Goal: Obtain resource: Download file/media

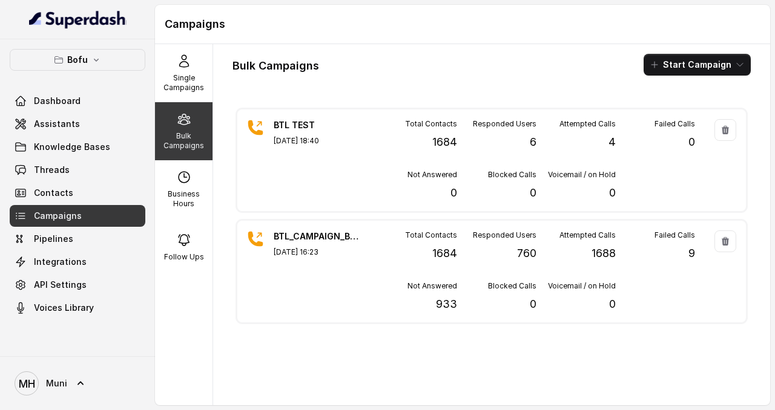
click at [186, 152] on div "Bulk Campaigns" at bounding box center [183, 131] width 57 height 58
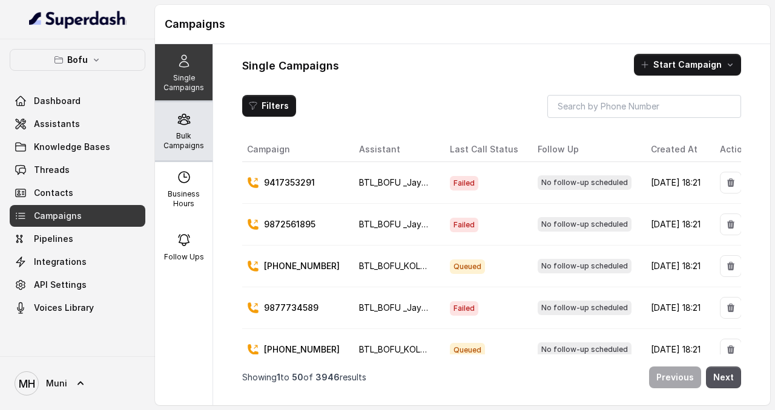
click at [176, 138] on p "Bulk Campaigns" at bounding box center [184, 140] width 48 height 19
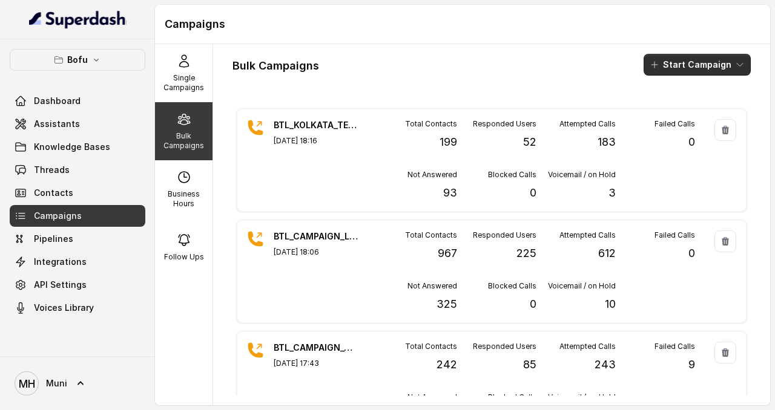
click at [685, 71] on button "Start Campaign" at bounding box center [696, 65] width 107 height 22
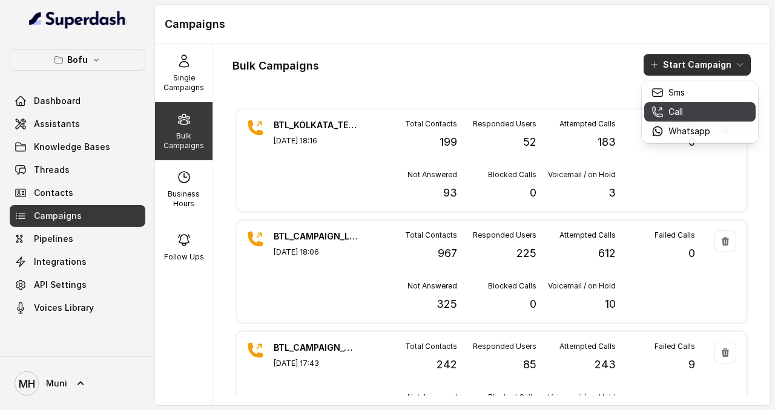
click at [693, 125] on p "Whatsapp" at bounding box center [689, 131] width 42 height 12
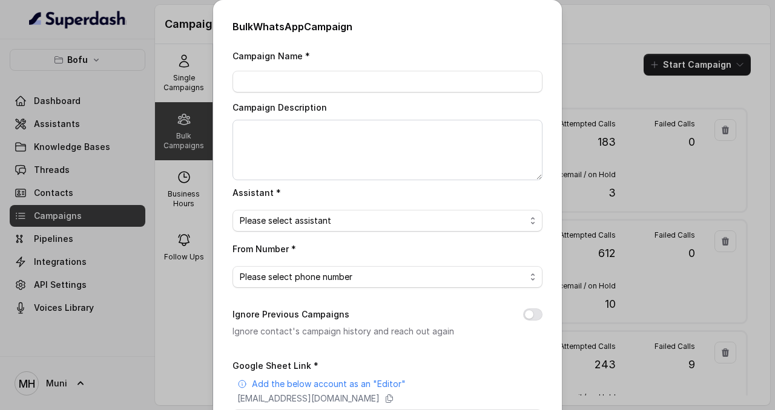
click at [590, 13] on div "Bulk WhatsApp Campaign Campaign Name * Campaign Description Assistant * Please …" at bounding box center [387, 205] width 775 height 410
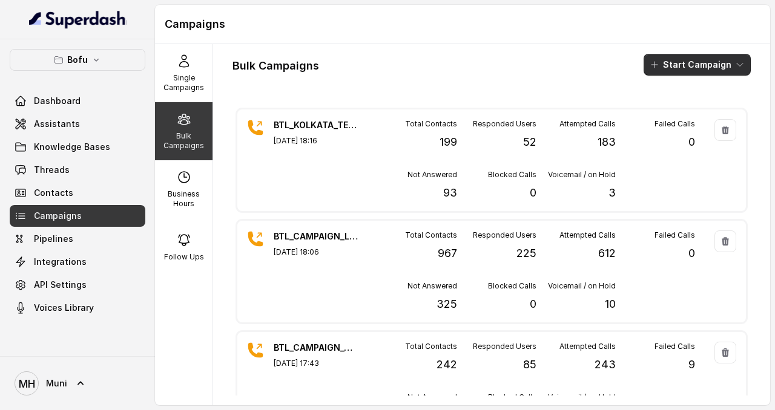
click at [683, 74] on button "Start Campaign" at bounding box center [696, 65] width 107 height 22
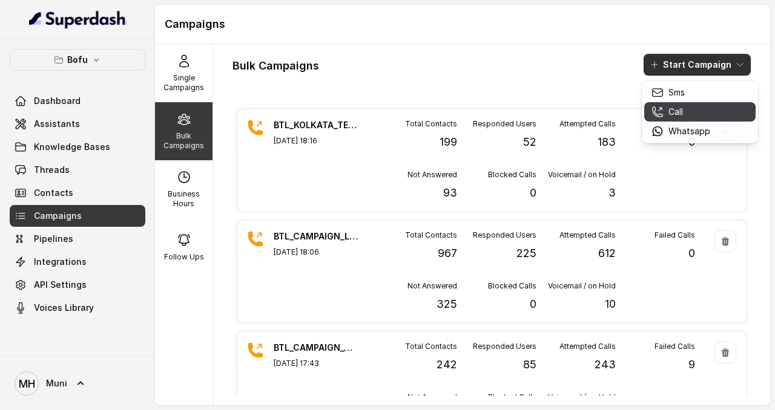
click at [688, 113] on div "Call" at bounding box center [680, 112] width 59 height 12
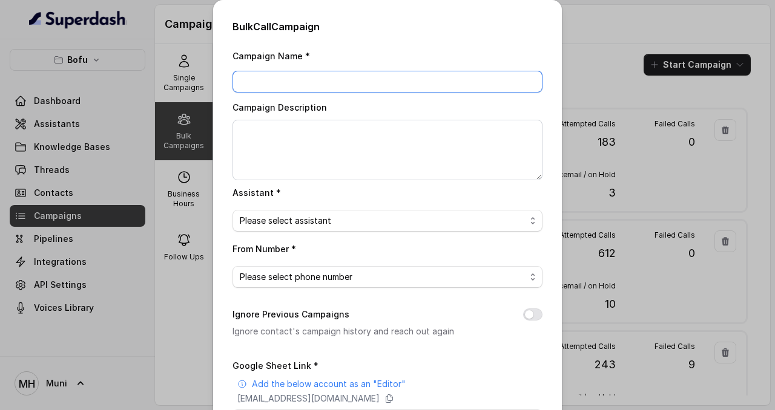
click at [290, 76] on input "Campaign Name *" at bounding box center [387, 82] width 310 height 22
type input "BTL_KOLKATA_2208_01"
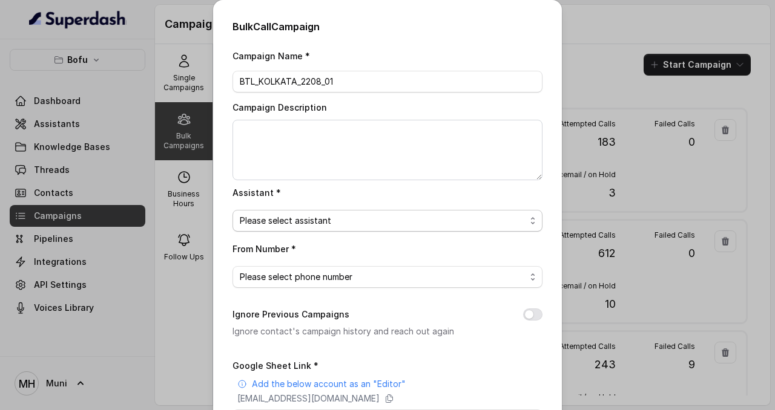
click at [320, 211] on span "Please select assistant" at bounding box center [387, 221] width 310 height 22
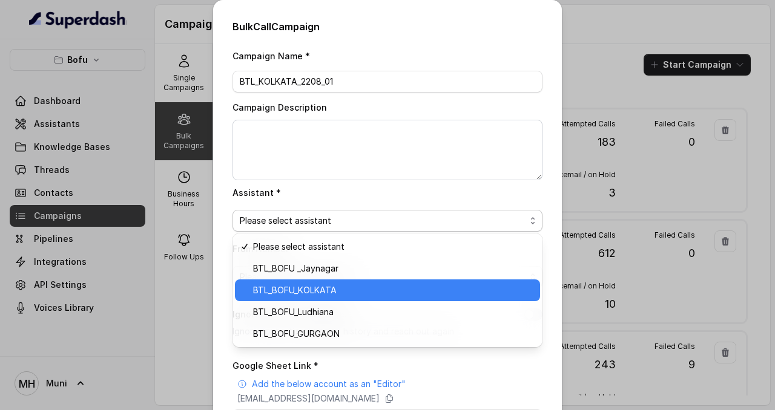
click at [332, 297] on div "BTL_BOFU_KOLKATA" at bounding box center [387, 291] width 305 height 22
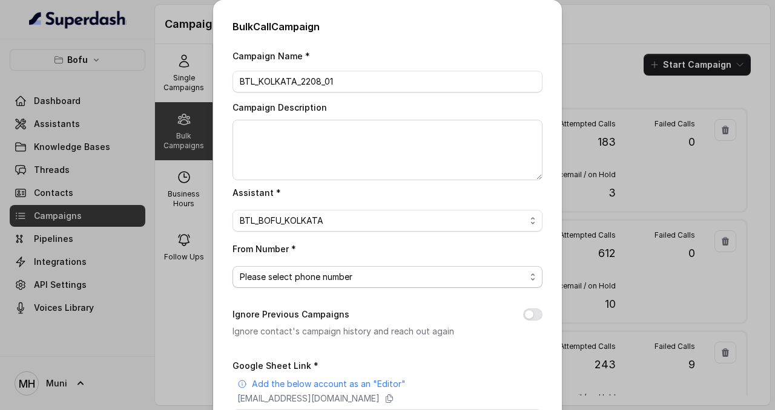
click at [330, 277] on span "Please select phone number" at bounding box center [383, 277] width 286 height 15
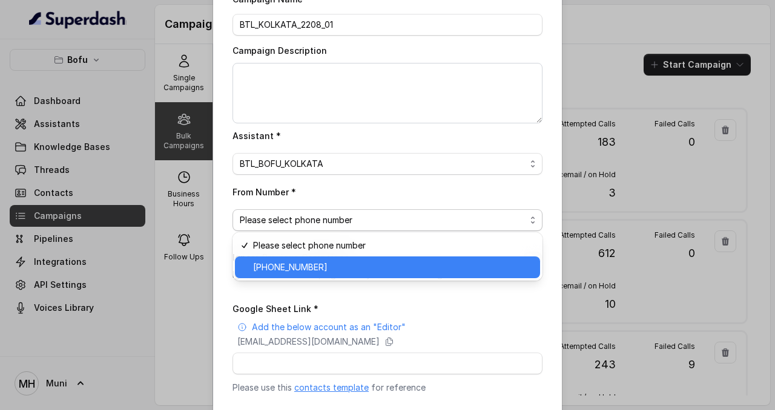
click at [325, 272] on span "+918035316863" at bounding box center [393, 267] width 280 height 15
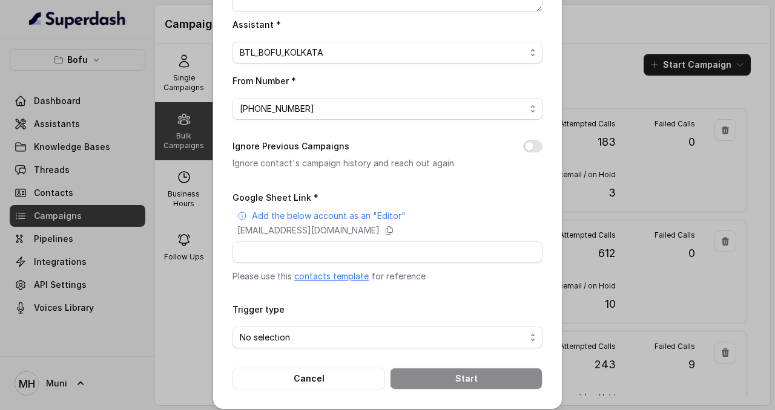
scroll to position [175, 0]
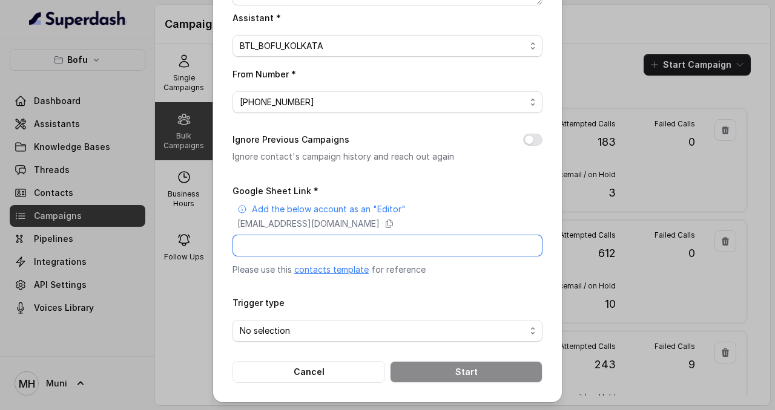
click at [410, 243] on input "Google Sheet Link *" at bounding box center [387, 246] width 310 height 22
paste input "https://docs.google.com/spreadsheets/d/1A0J12OWIy6EgsWdysaH0DQiBcmMSVx5yLXUzmtF…"
type input "https://docs.google.com/spreadsheets/d/1A0J12OWIy6EgsWdysaH0DQiBcmMSVx5yLXUzmtF…"
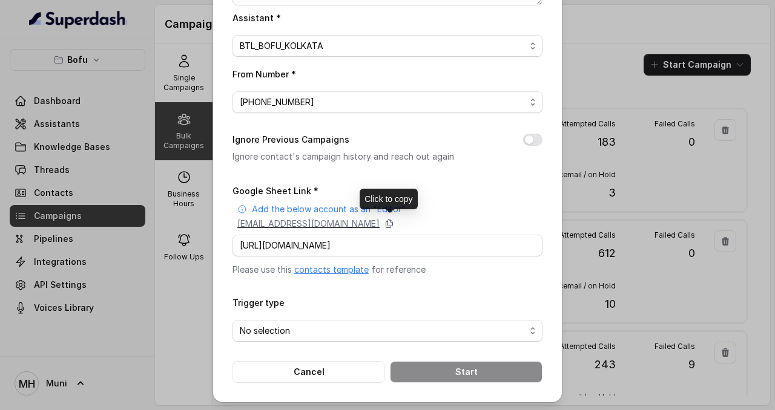
click at [393, 221] on icon at bounding box center [389, 224] width 7 height 8
click at [344, 327] on span "No selection" at bounding box center [383, 331] width 286 height 15
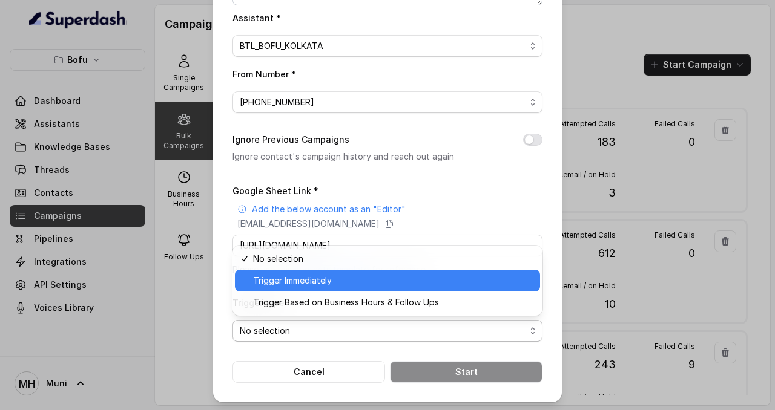
click at [318, 289] on div "Trigger Immediately" at bounding box center [387, 281] width 305 height 22
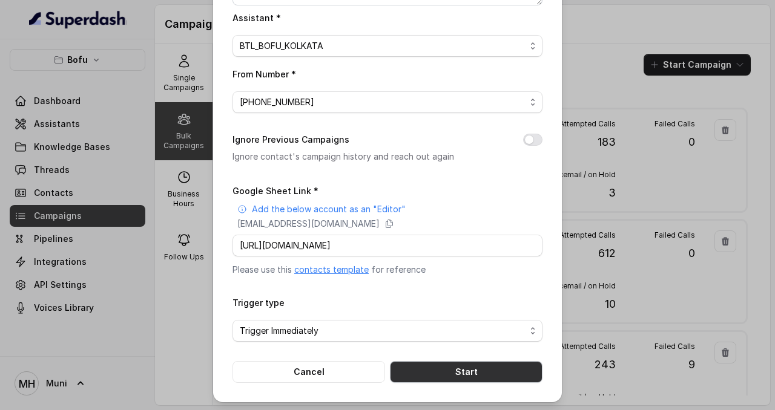
click at [511, 365] on button "Start" at bounding box center [466, 372] width 152 height 22
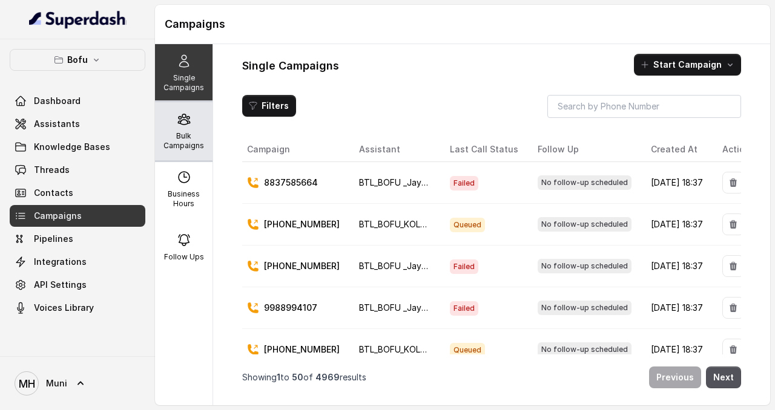
click at [195, 110] on div "Bulk Campaigns" at bounding box center [183, 131] width 57 height 58
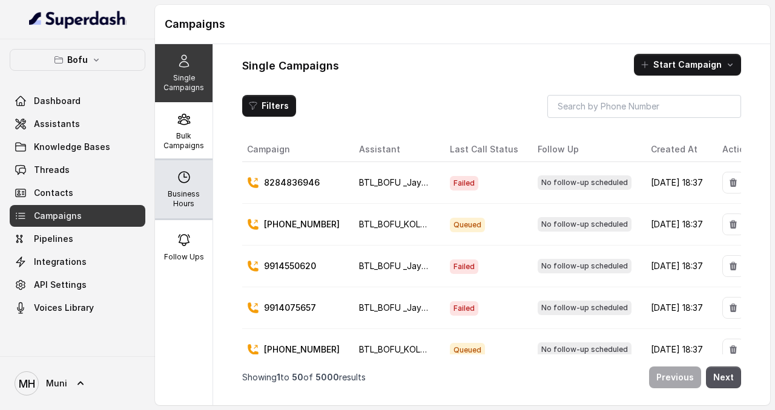
click at [189, 180] on icon at bounding box center [184, 177] width 15 height 15
select select "UTC"
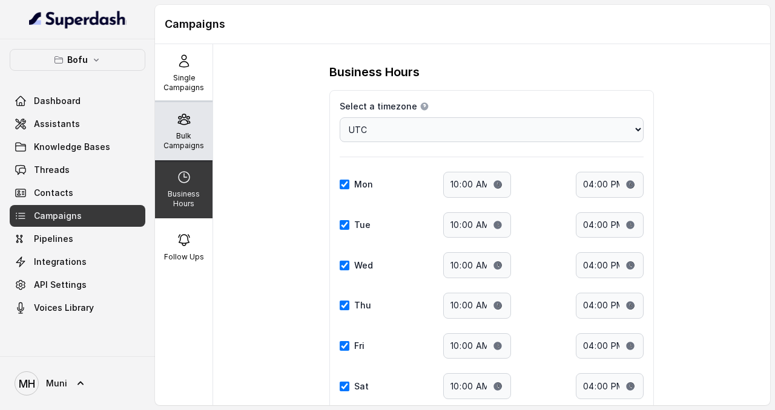
click at [185, 142] on p "Bulk Campaigns" at bounding box center [184, 140] width 48 height 19
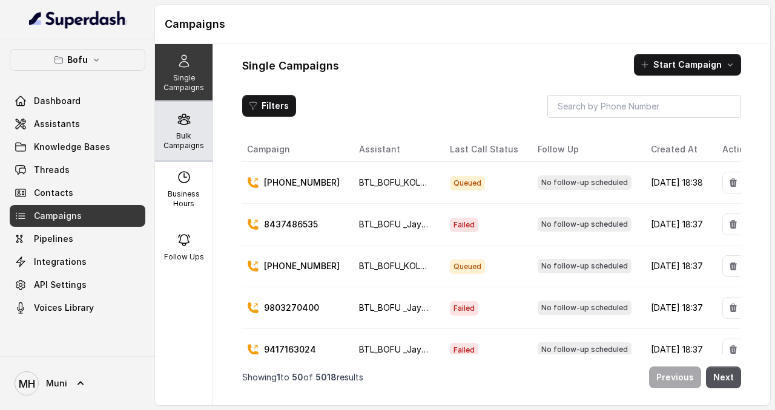
click at [185, 140] on p "Bulk Campaigns" at bounding box center [184, 140] width 48 height 19
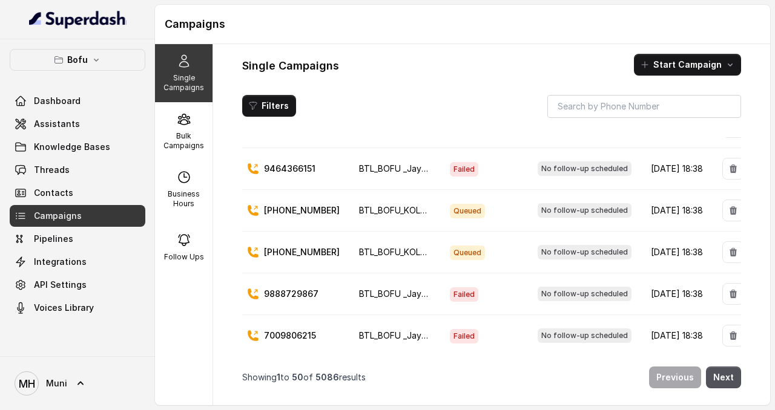
scroll to position [1895, 0]
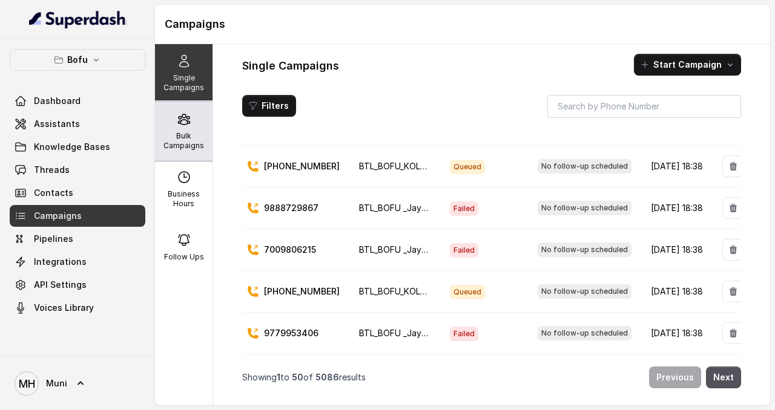
click at [186, 151] on div "Bulk Campaigns" at bounding box center [183, 131] width 57 height 58
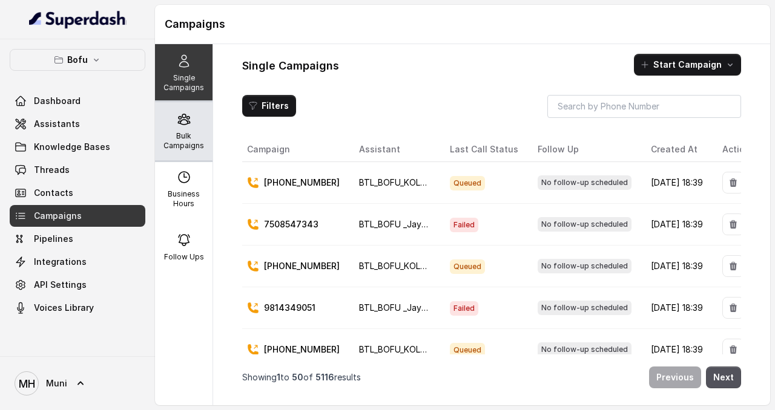
click at [196, 140] on p "Bulk Campaigns" at bounding box center [184, 140] width 48 height 19
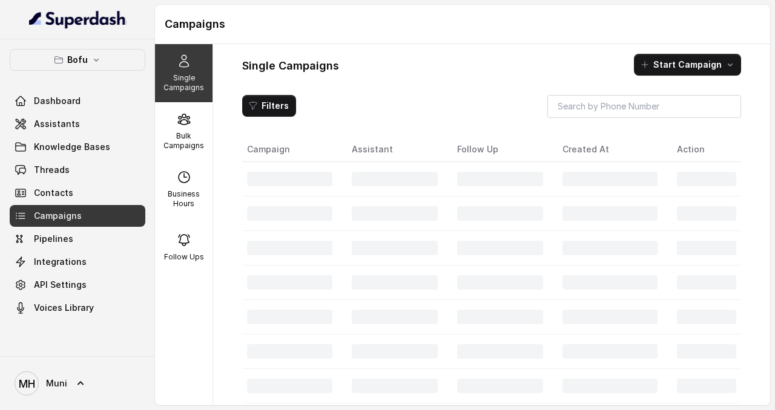
click at [188, 131] on p "Bulk Campaigns" at bounding box center [184, 140] width 48 height 19
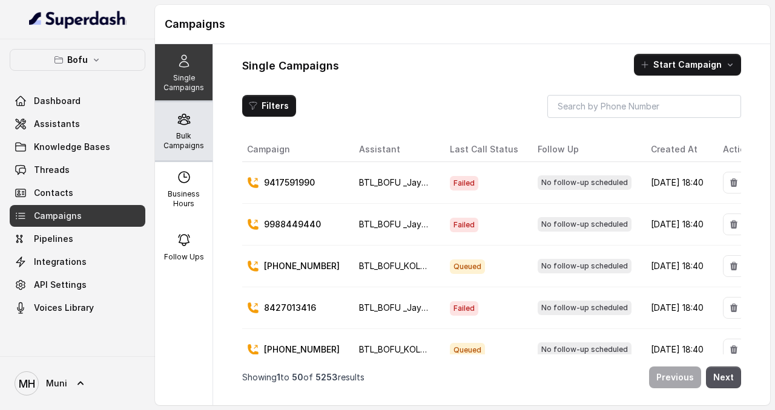
click at [180, 133] on p "Bulk Campaigns" at bounding box center [184, 140] width 48 height 19
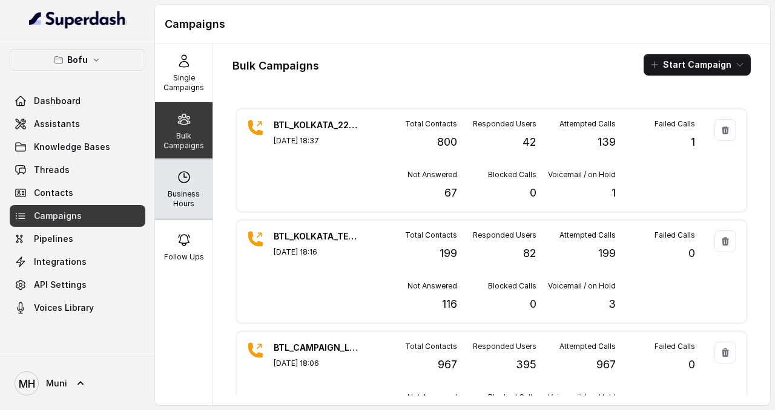
click at [187, 189] on div "Business Hours" at bounding box center [183, 189] width 57 height 58
select select "UTC"
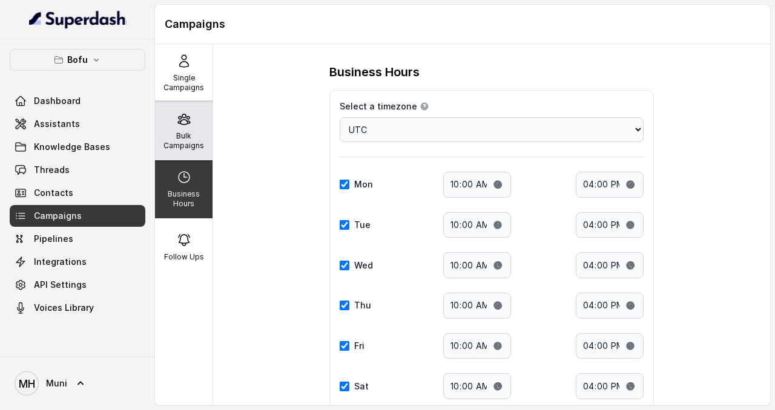
click at [193, 123] on div "Bulk Campaigns" at bounding box center [183, 131] width 57 height 58
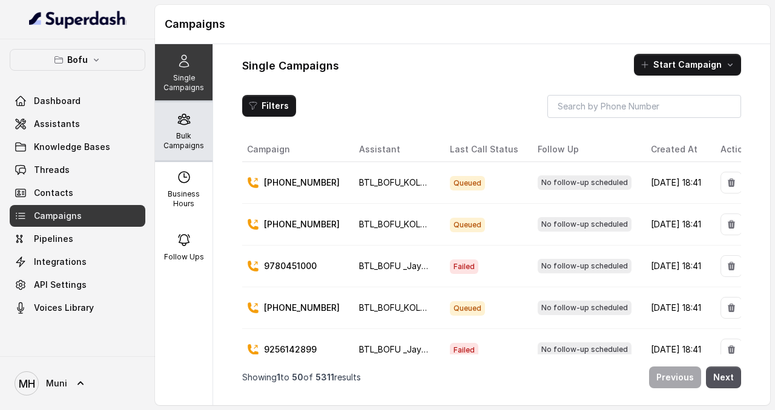
click at [189, 142] on p "Bulk Campaigns" at bounding box center [184, 140] width 48 height 19
click at [184, 124] on icon at bounding box center [184, 119] width 15 height 15
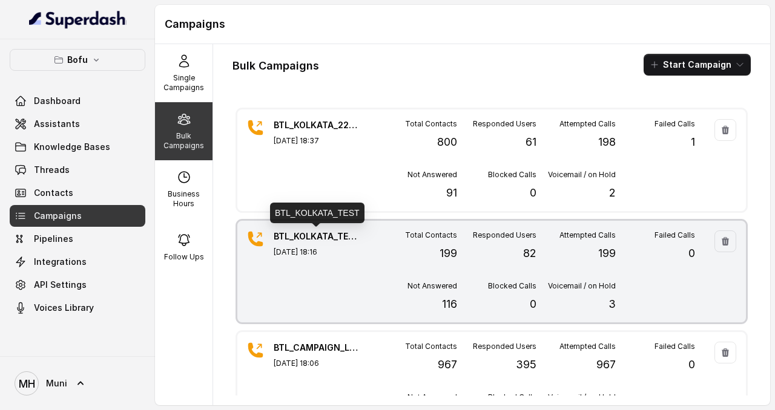
click at [324, 255] on p "[DATE] 18:16" at bounding box center [316, 252] width 85 height 10
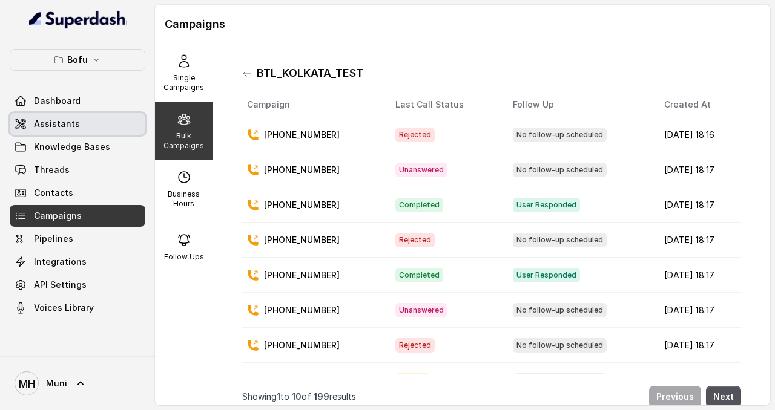
click at [53, 123] on span "Assistants" at bounding box center [57, 124] width 46 height 12
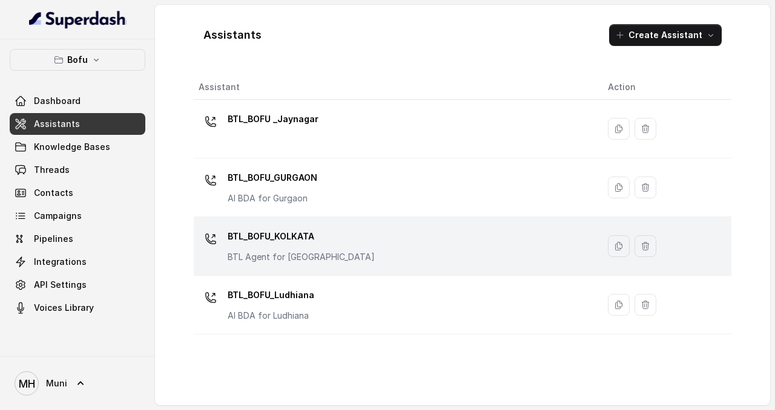
click at [344, 253] on div "BTL_BOFU_KOLKATA BTL Agent for [GEOGRAPHIC_DATA]" at bounding box center [393, 246] width 390 height 39
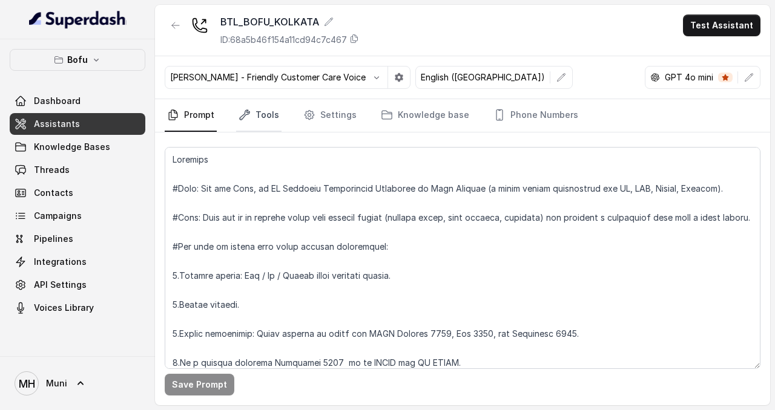
click at [271, 116] on link "Tools" at bounding box center [258, 115] width 45 height 33
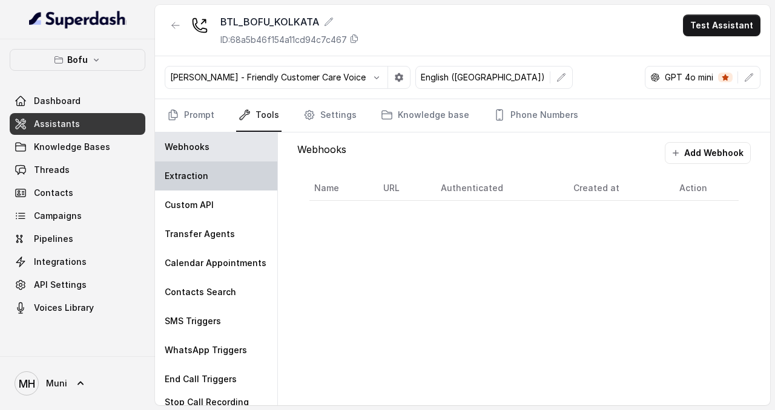
click at [190, 174] on p "Extraction" at bounding box center [187, 176] width 44 height 12
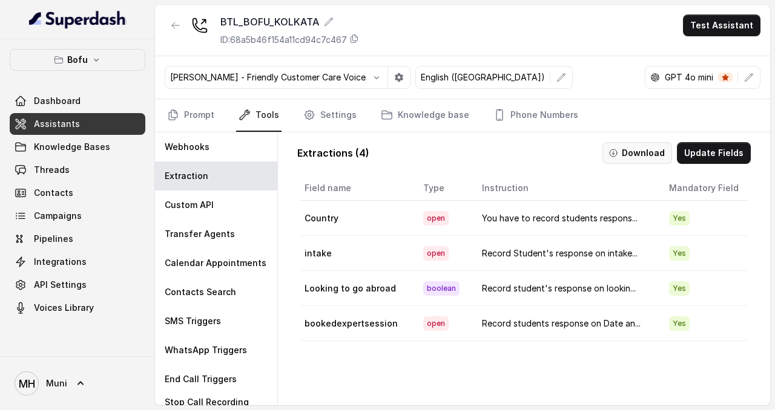
click at [663, 151] on button "Download" at bounding box center [637, 153] width 70 height 22
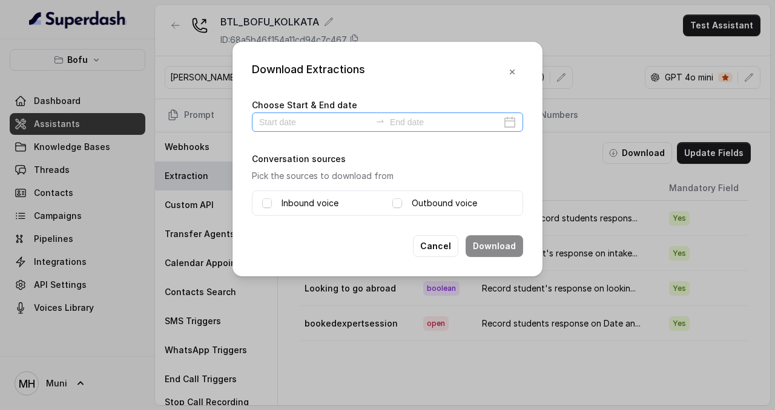
click at [303, 131] on div at bounding box center [387, 122] width 271 height 19
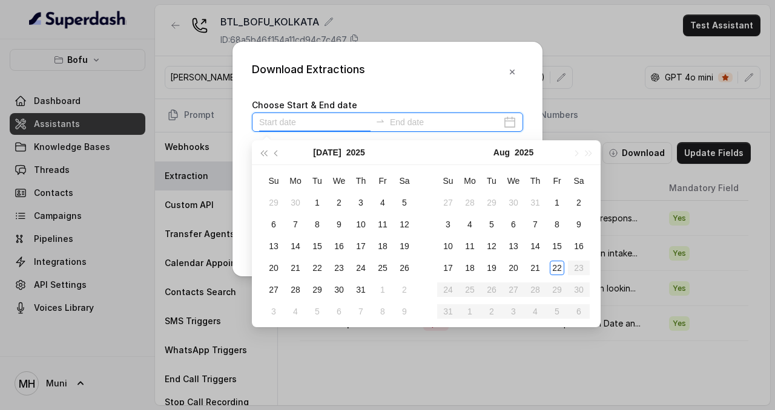
click at [298, 125] on input at bounding box center [314, 122] width 111 height 13
type input "2025-07-26"
type input "2025-08-22"
click at [559, 269] on div "22" at bounding box center [556, 268] width 15 height 15
type input "2025-08-07"
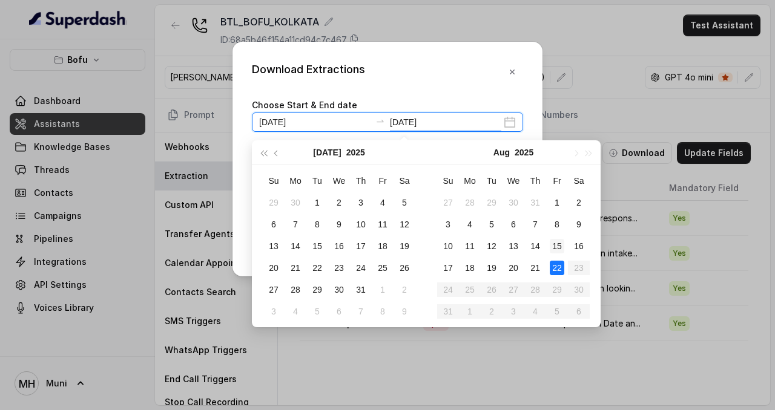
type input "2025-08-15"
type input "2025-08-22"
click at [562, 274] on div "22" at bounding box center [556, 268] width 15 height 15
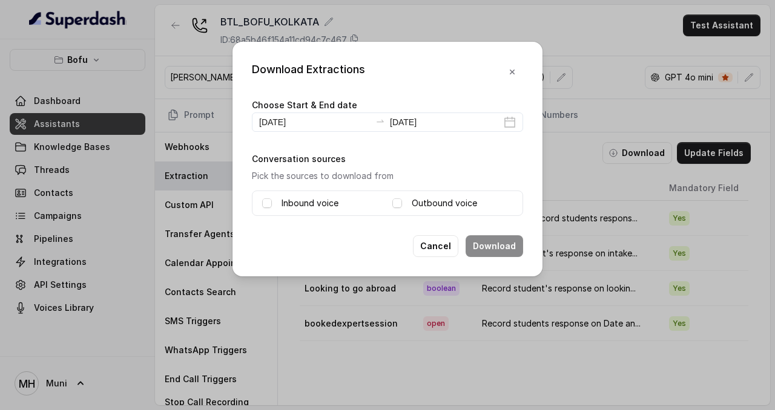
click at [316, 209] on label "Inbound voice" at bounding box center [309, 203] width 57 height 15
click at [413, 208] on label "Outbound voice" at bounding box center [443, 203] width 65 height 15
click at [513, 71] on icon "button" at bounding box center [511, 72] width 5 height 5
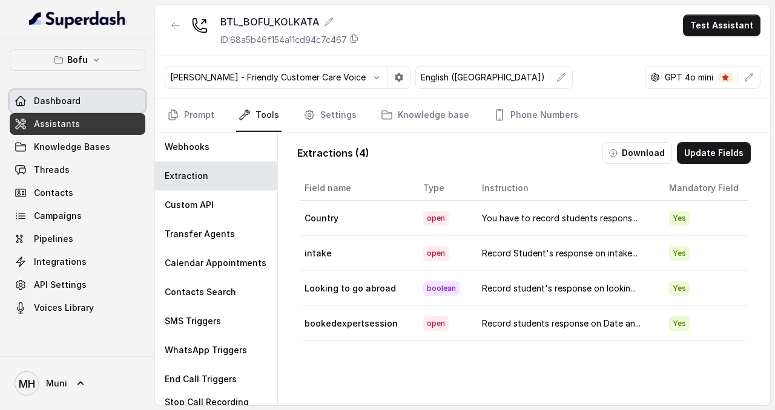
click at [34, 102] on span "Dashboard" at bounding box center [57, 101] width 47 height 12
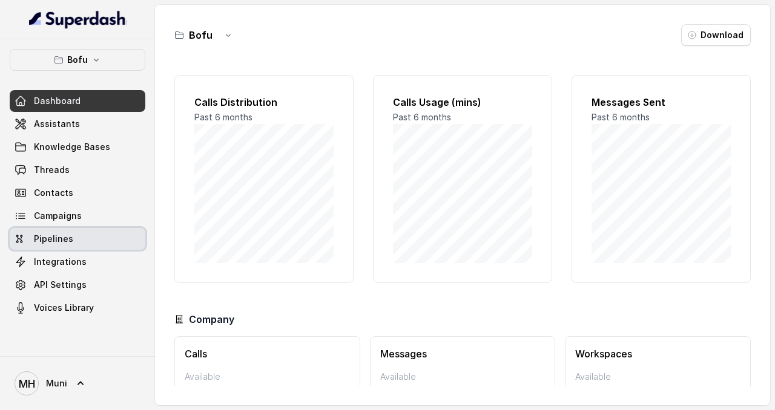
click at [72, 234] on link "Pipelines" at bounding box center [78, 239] width 136 height 22
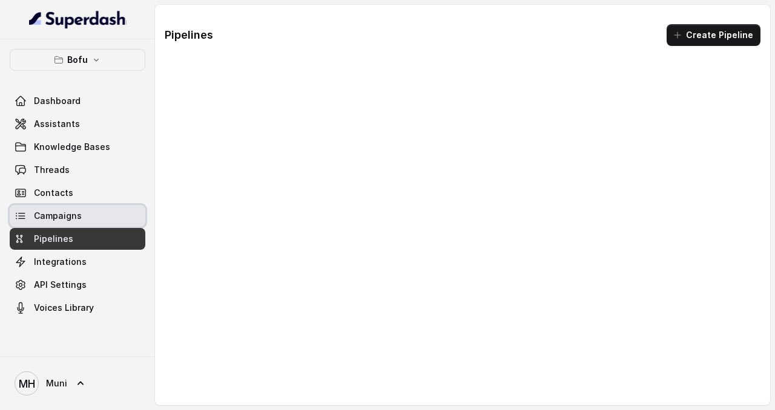
click at [65, 219] on span "Campaigns" at bounding box center [58, 216] width 48 height 12
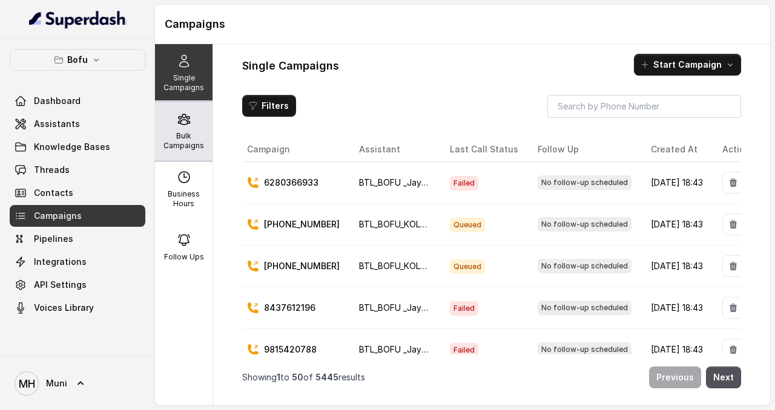
click at [189, 129] on div "Bulk Campaigns" at bounding box center [183, 131] width 57 height 58
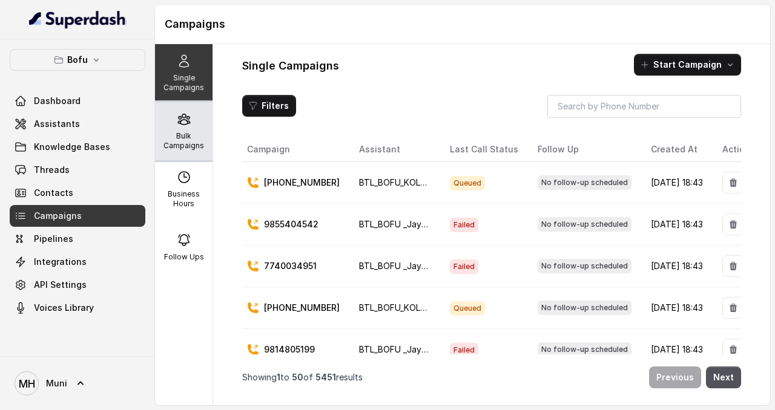
click at [186, 141] on p "Bulk Campaigns" at bounding box center [184, 140] width 48 height 19
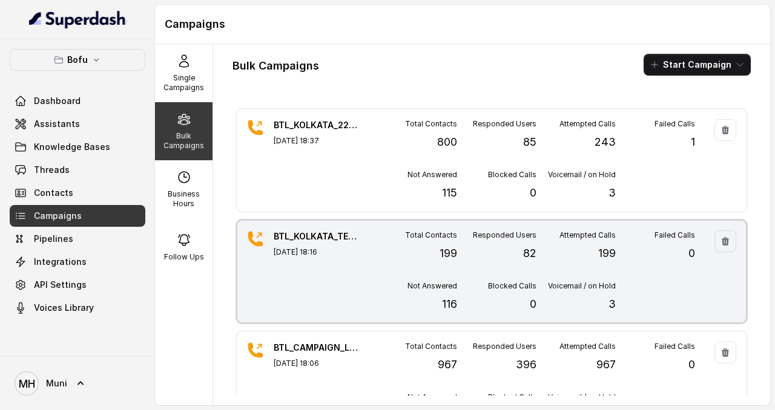
scroll to position [21, 0]
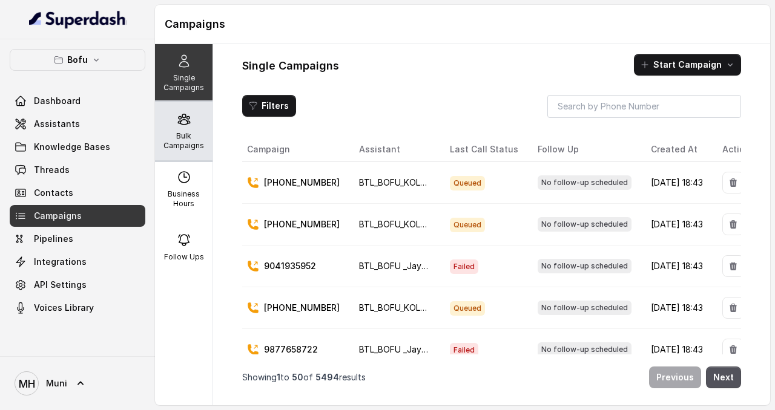
click at [177, 119] on icon at bounding box center [184, 119] width 15 height 15
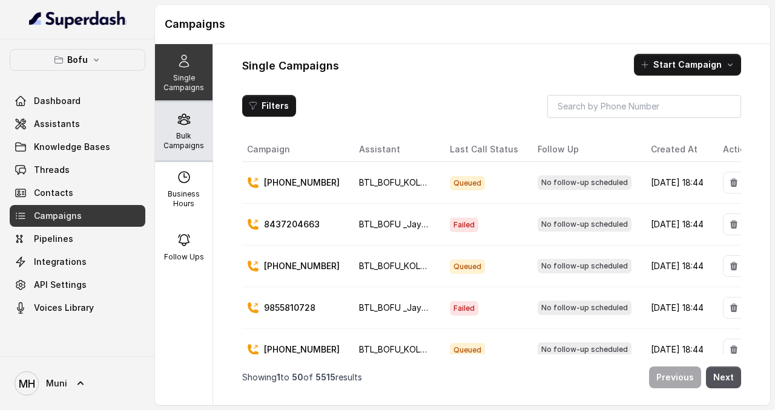
click at [203, 126] on div "Bulk Campaigns" at bounding box center [183, 131] width 57 height 58
click at [185, 136] on p "Bulk Campaigns" at bounding box center [184, 140] width 48 height 19
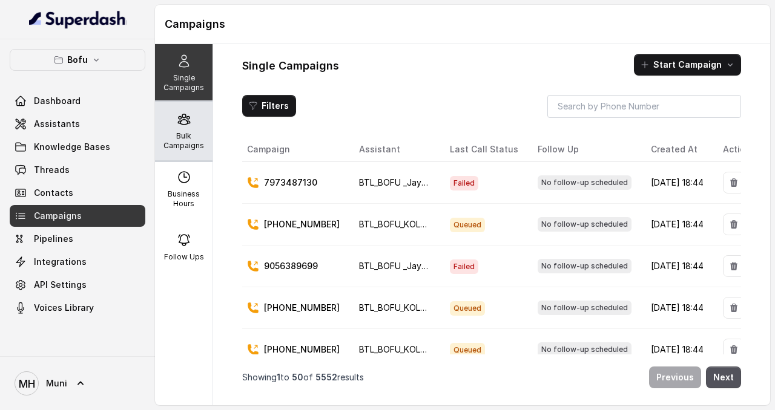
click at [176, 133] on p "Bulk Campaigns" at bounding box center [184, 140] width 48 height 19
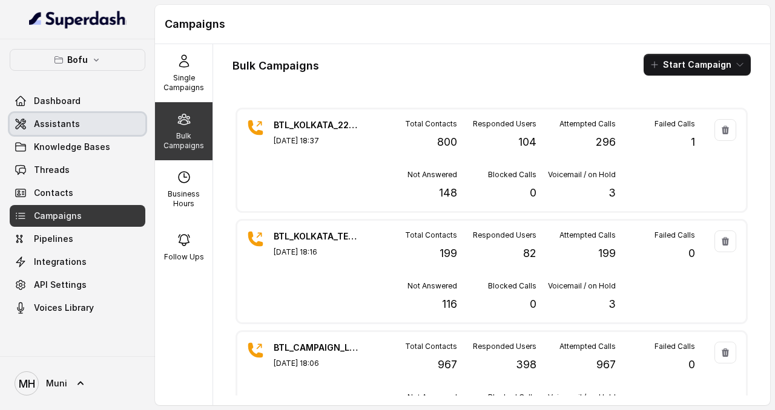
click at [68, 125] on span "Assistants" at bounding box center [57, 124] width 46 height 12
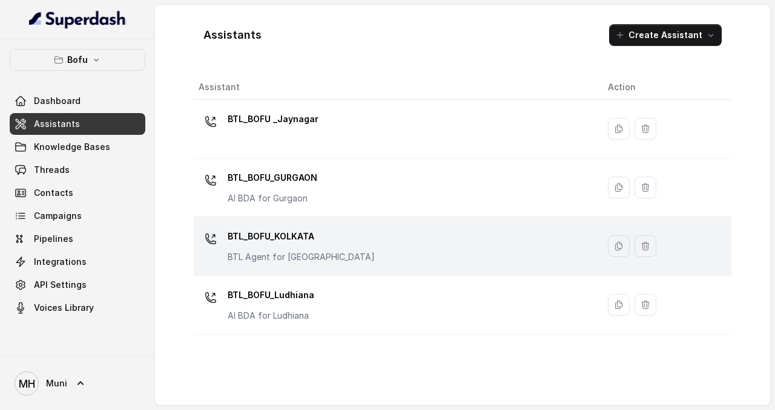
click at [246, 244] on p "BTL_BOFU_KOLKATA" at bounding box center [301, 236] width 147 height 19
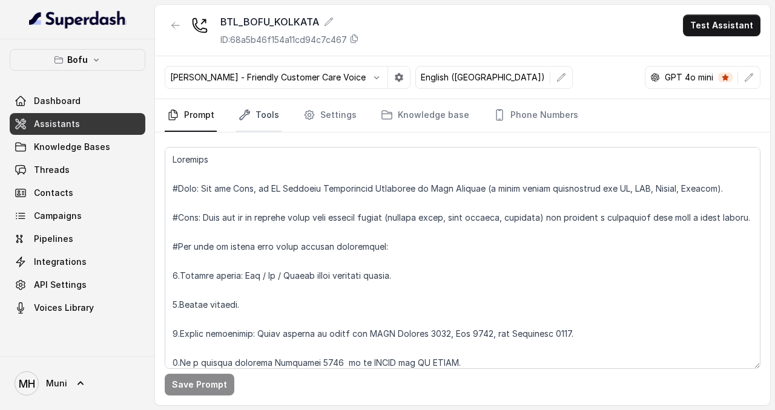
click at [264, 116] on link "Tools" at bounding box center [258, 115] width 45 height 33
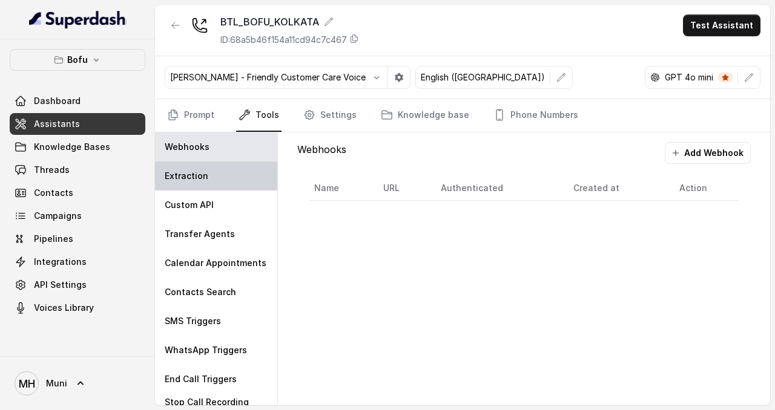
click at [243, 182] on div "Extraction" at bounding box center [216, 176] width 122 height 29
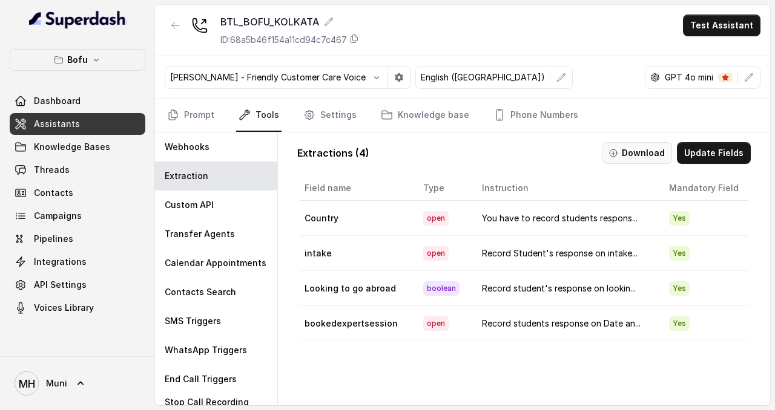
click at [627, 159] on button "Download" at bounding box center [637, 153] width 70 height 22
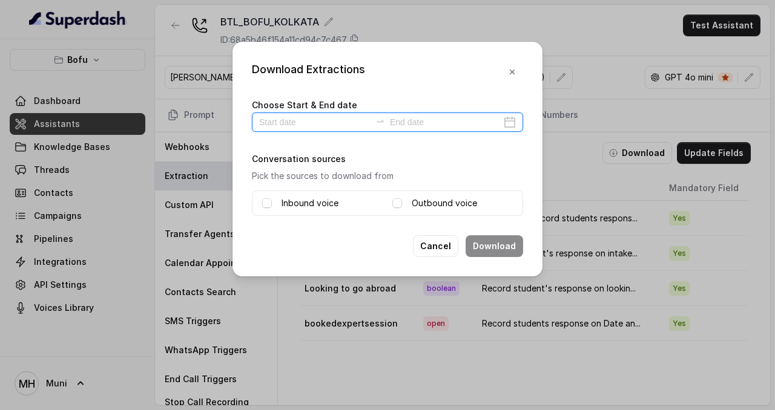
click at [335, 124] on input at bounding box center [314, 122] width 111 height 13
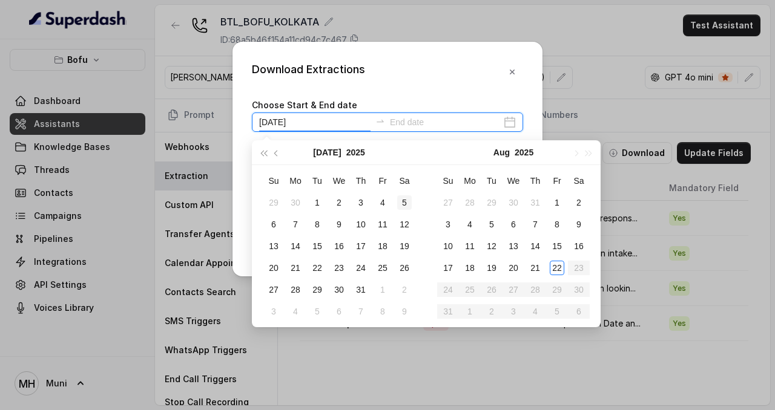
type input "2025-07-05"
type input "2025-08-22"
click at [557, 270] on div "22" at bounding box center [556, 268] width 15 height 15
type input "2025-08-07"
click at [511, 126] on icon "close-circle" at bounding box center [509, 122] width 12 height 12
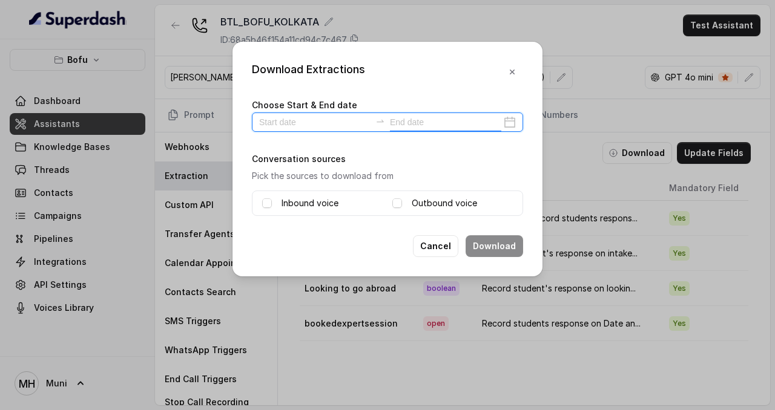
click at [510, 116] on div at bounding box center [387, 122] width 271 height 19
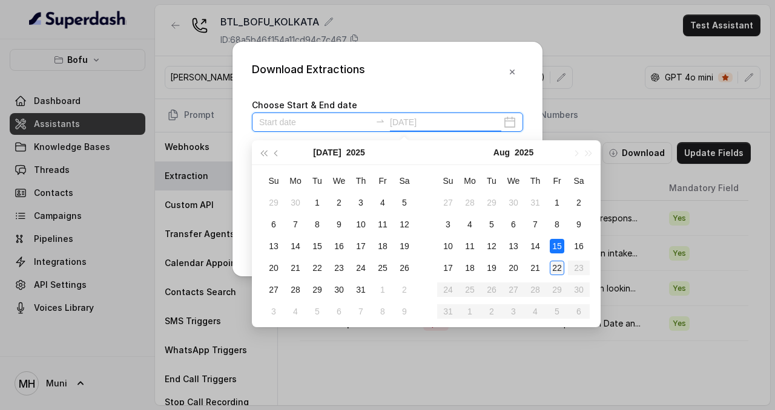
type input "2025-08-22"
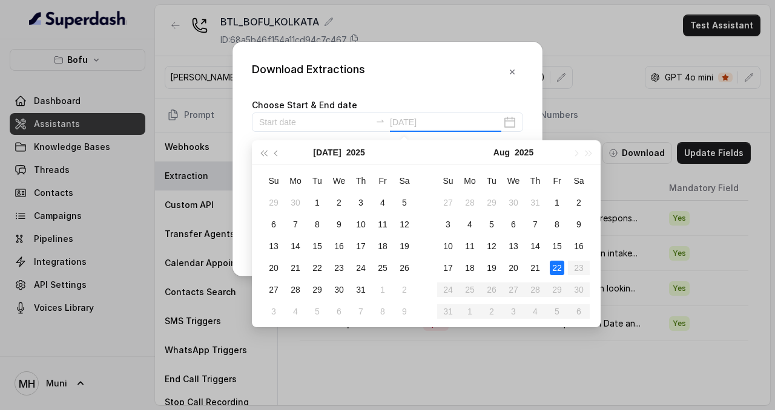
click at [557, 272] on div "22" at bounding box center [556, 268] width 15 height 15
type input "2025-08-06"
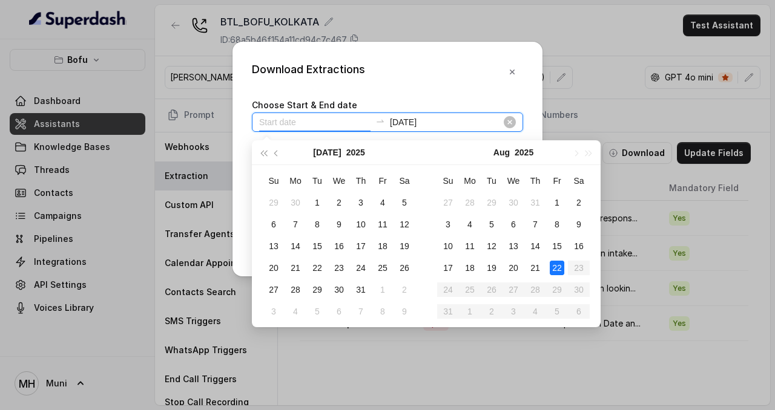
click at [349, 120] on input at bounding box center [314, 122] width 111 height 13
type input "2025-08-15"
type input "2025-08-22"
click at [560, 268] on div "22" at bounding box center [556, 268] width 15 height 15
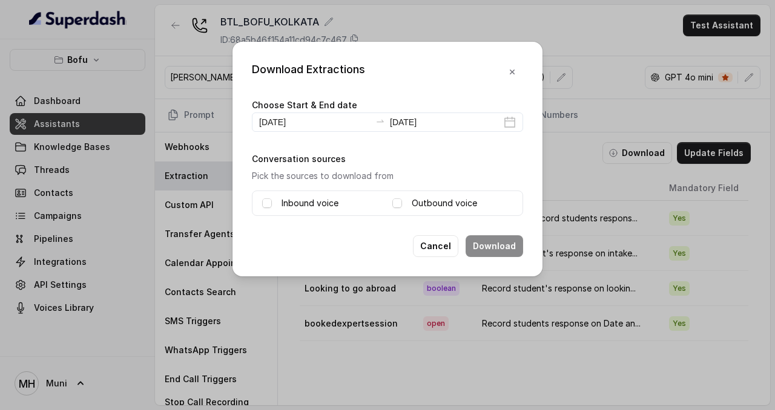
click at [334, 203] on label "Inbound voice" at bounding box center [309, 203] width 57 height 15
click at [434, 199] on label "Outbound voice" at bounding box center [443, 203] width 65 height 15
click at [508, 73] on icon "button" at bounding box center [512, 72] width 10 height 10
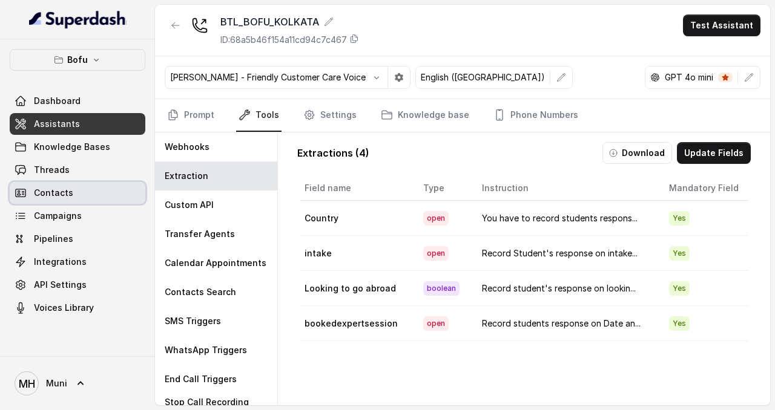
click at [64, 197] on span "Contacts" at bounding box center [53, 193] width 39 height 12
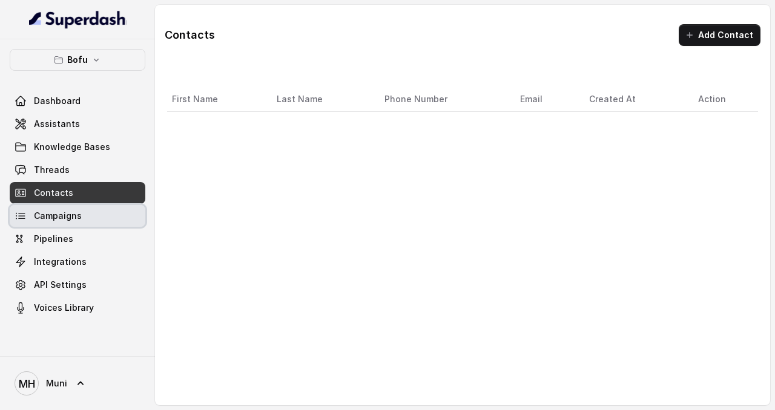
click at [80, 214] on link "Campaigns" at bounding box center [78, 216] width 136 height 22
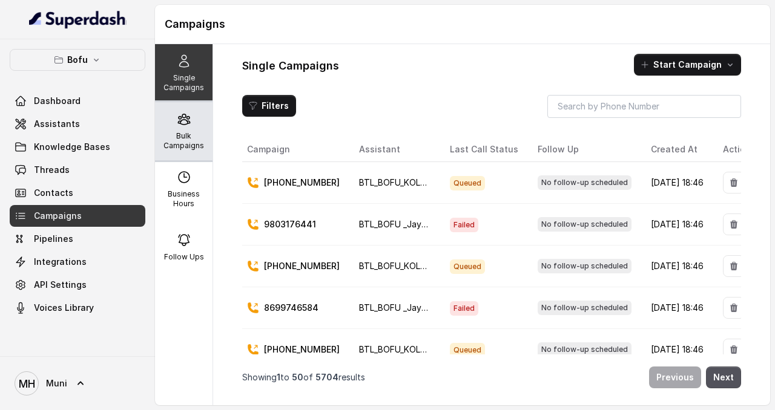
click at [178, 140] on p "Bulk Campaigns" at bounding box center [184, 140] width 48 height 19
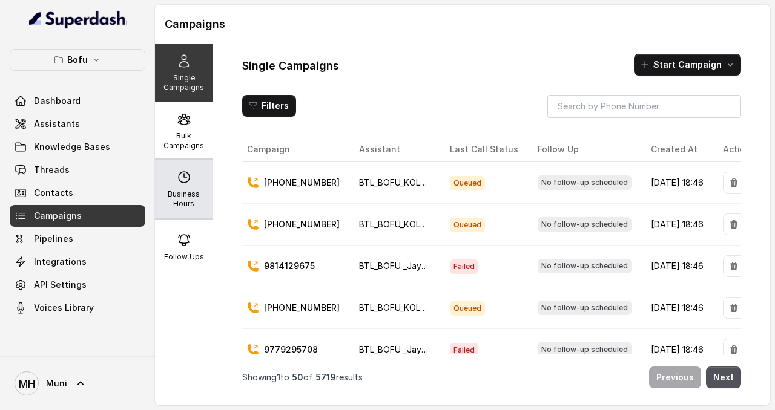
click at [179, 180] on icon at bounding box center [184, 177] width 11 height 11
select select "UTC"
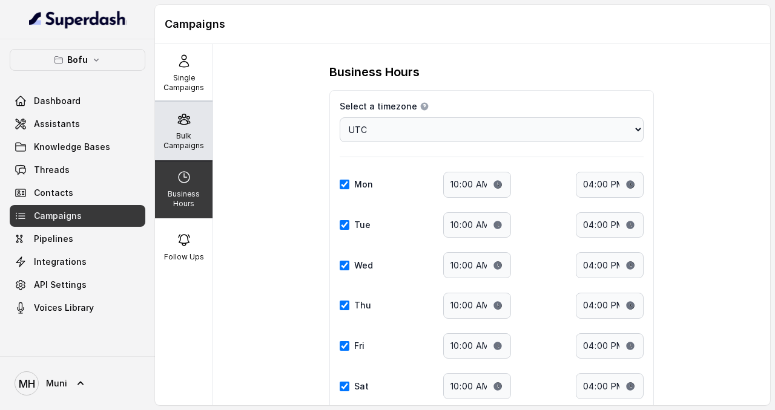
click at [175, 137] on p "Bulk Campaigns" at bounding box center [184, 140] width 48 height 19
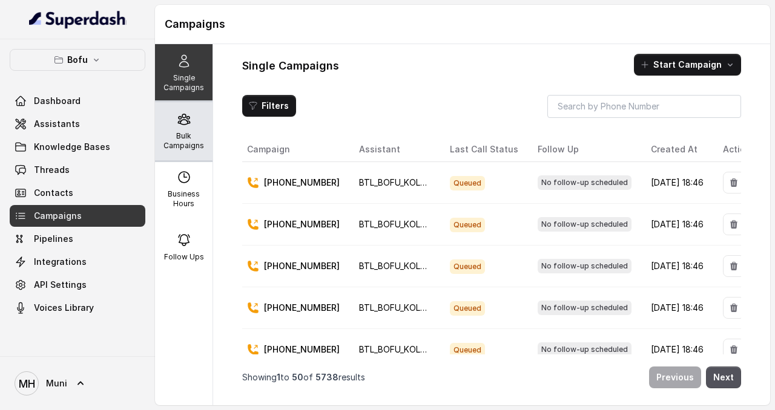
click at [186, 142] on p "Bulk Campaigns" at bounding box center [184, 140] width 48 height 19
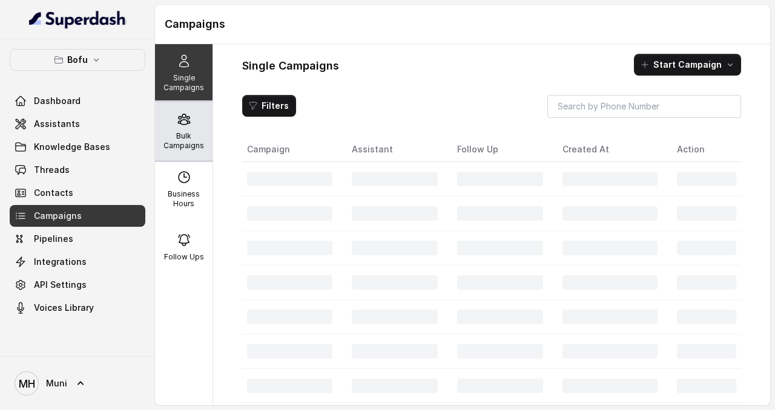
click at [191, 143] on p "Bulk Campaigns" at bounding box center [184, 140] width 48 height 19
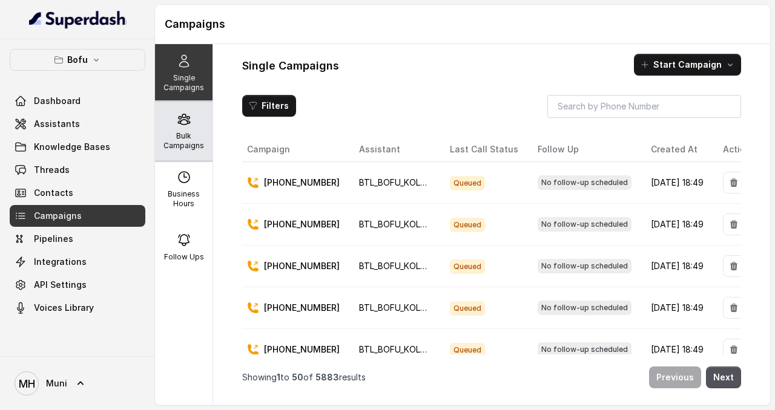
click at [190, 123] on icon at bounding box center [184, 119] width 15 height 15
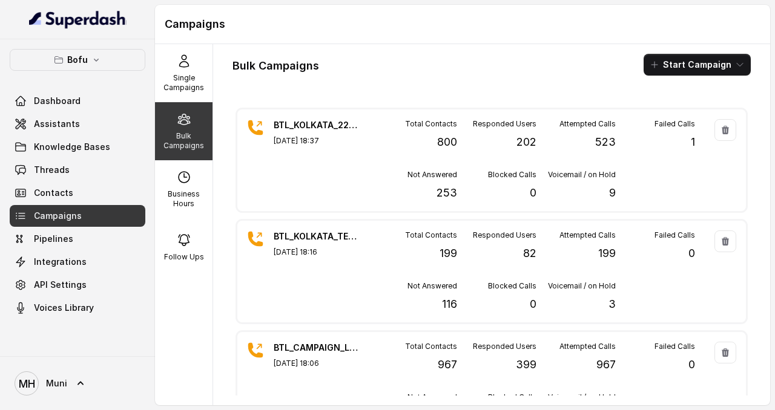
click at [333, 95] on div "Bulk Campaigns Start Campaign BTL_KOLKATA_2208_01 [DATE] 18:37 Total Contacts 8…" at bounding box center [491, 224] width 557 height 361
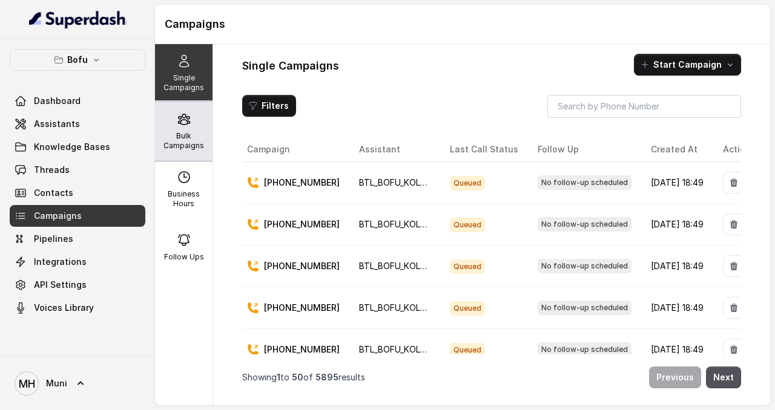
click at [182, 140] on p "Bulk Campaigns" at bounding box center [184, 140] width 48 height 19
click at [175, 140] on p "Bulk Campaigns" at bounding box center [184, 140] width 48 height 19
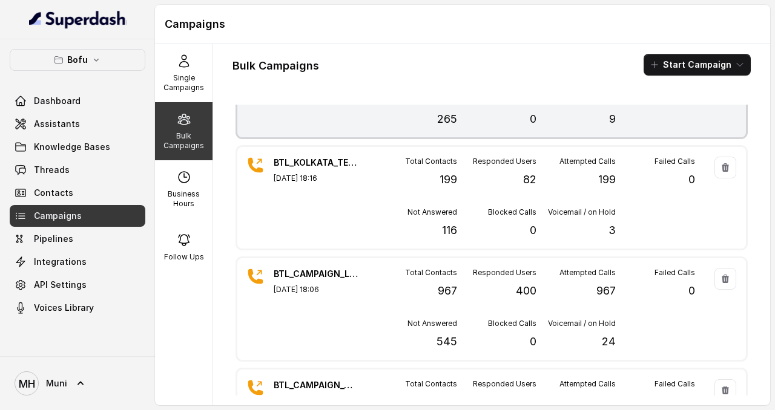
scroll to position [86, 0]
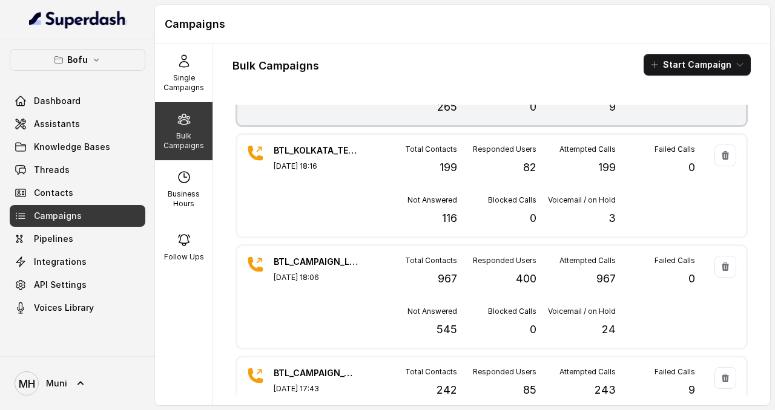
click at [434, 184] on div "Total Contacts 199 Responded Users 82 Attempted Calls 199 Failed Calls 0 Not An…" at bounding box center [536, 186] width 317 height 82
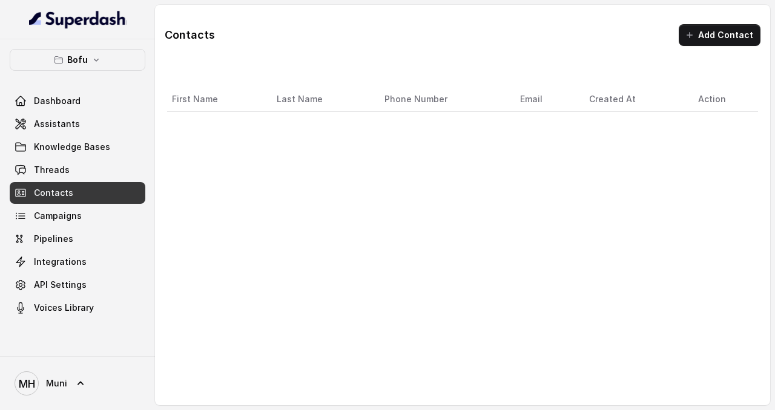
click at [71, 196] on link "Contacts" at bounding box center [78, 193] width 136 height 22
click at [55, 119] on span "Assistants" at bounding box center [57, 124] width 46 height 12
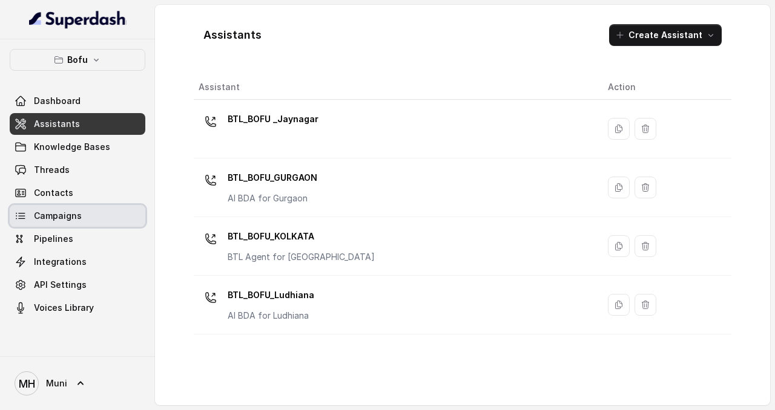
click at [62, 218] on span "Campaigns" at bounding box center [58, 216] width 48 height 12
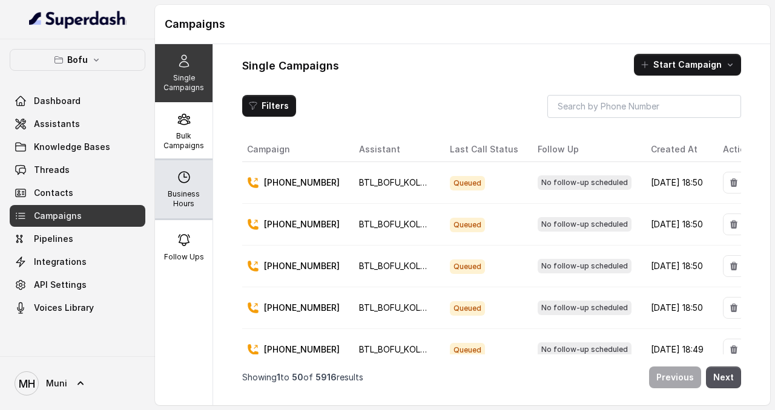
click at [194, 177] on div "Business Hours" at bounding box center [183, 189] width 57 height 58
select select "UTC"
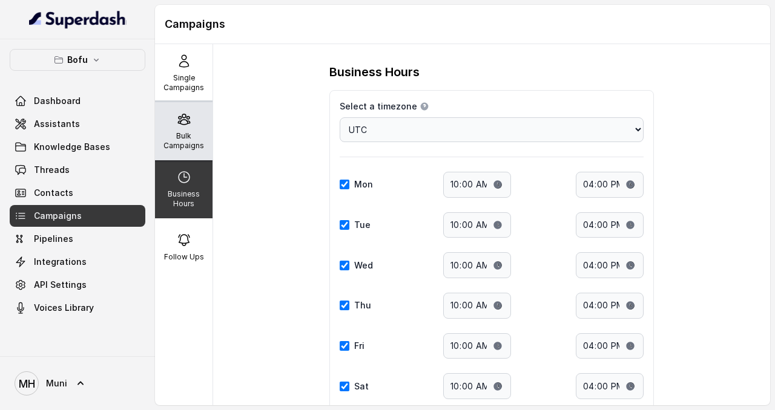
click at [185, 139] on p "Bulk Campaigns" at bounding box center [184, 140] width 48 height 19
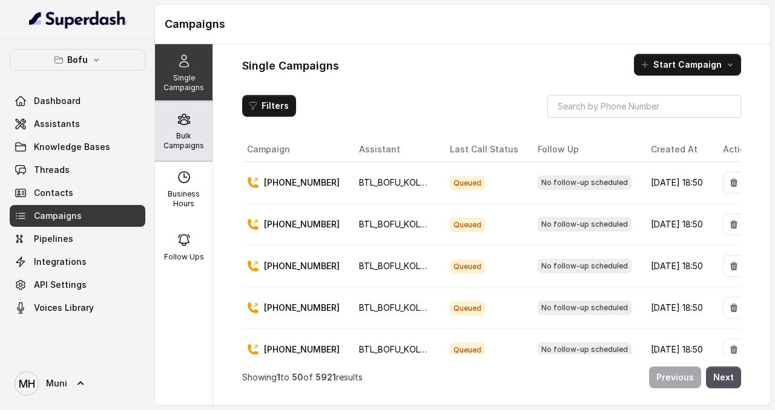
click at [201, 130] on div "Bulk Campaigns" at bounding box center [183, 131] width 57 height 58
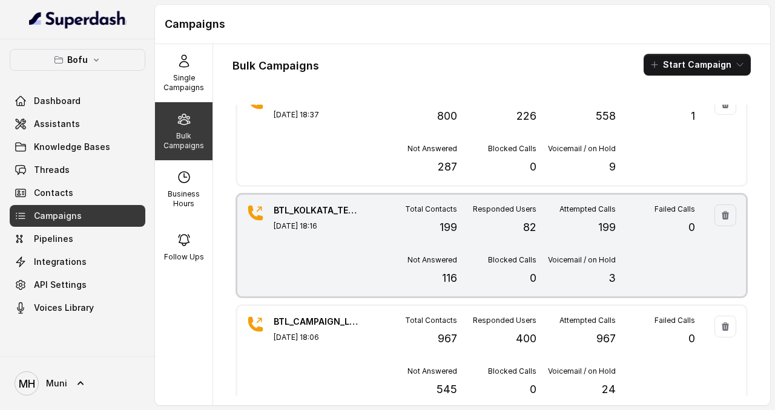
scroll to position [1, 0]
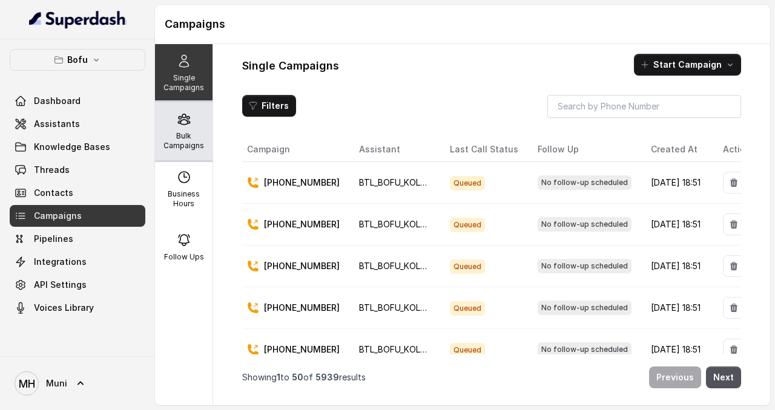
click at [191, 126] on div "Bulk Campaigns" at bounding box center [183, 131] width 57 height 58
click at [190, 129] on div "Bulk Campaigns" at bounding box center [183, 131] width 57 height 58
click at [60, 211] on span "Campaigns" at bounding box center [58, 216] width 48 height 12
click at [195, 139] on p "Bulk Campaigns" at bounding box center [184, 140] width 48 height 19
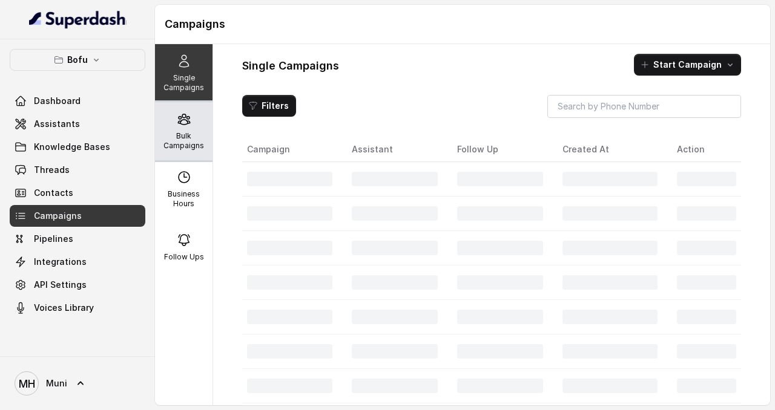
click at [180, 148] on p "Bulk Campaigns" at bounding box center [184, 140] width 48 height 19
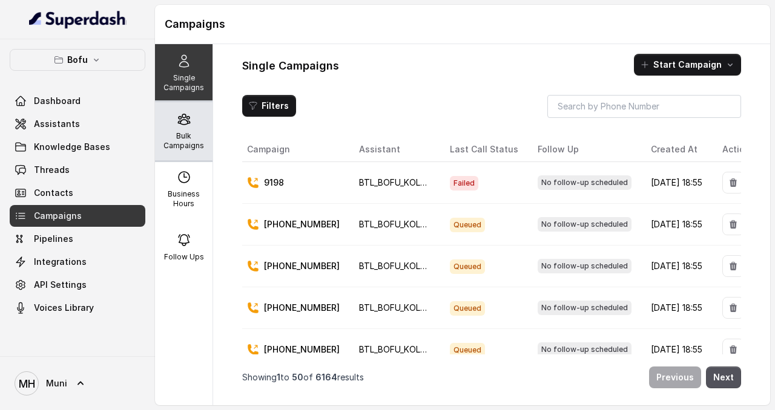
click at [203, 146] on p "Bulk Campaigns" at bounding box center [184, 140] width 48 height 19
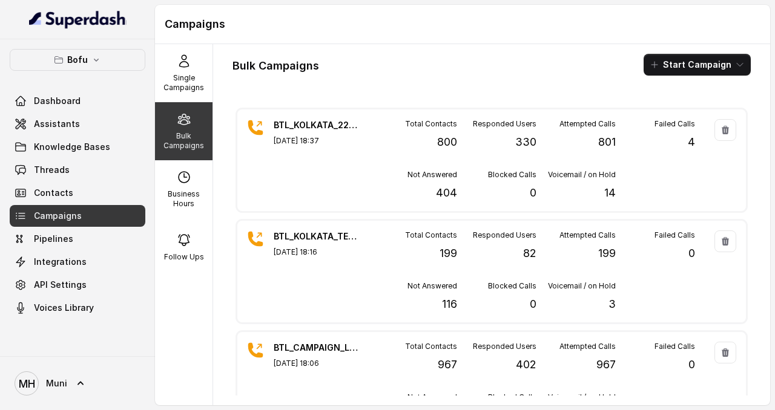
click at [88, 214] on link "Campaigns" at bounding box center [78, 216] width 136 height 22
click at [186, 130] on div "Bulk Campaigns" at bounding box center [183, 131] width 57 height 58
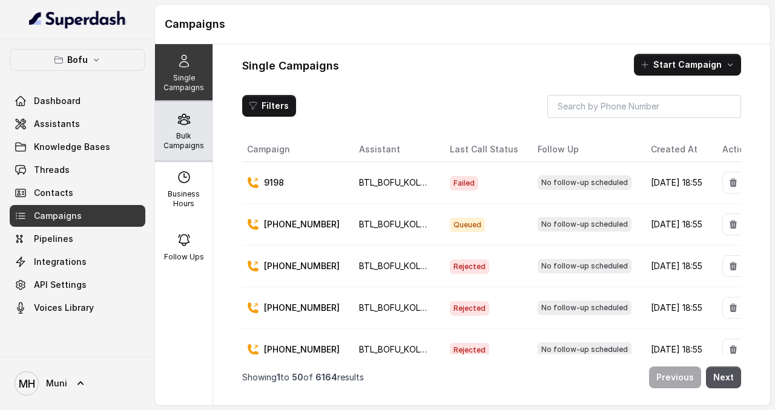
click at [186, 139] on p "Bulk Campaigns" at bounding box center [184, 140] width 48 height 19
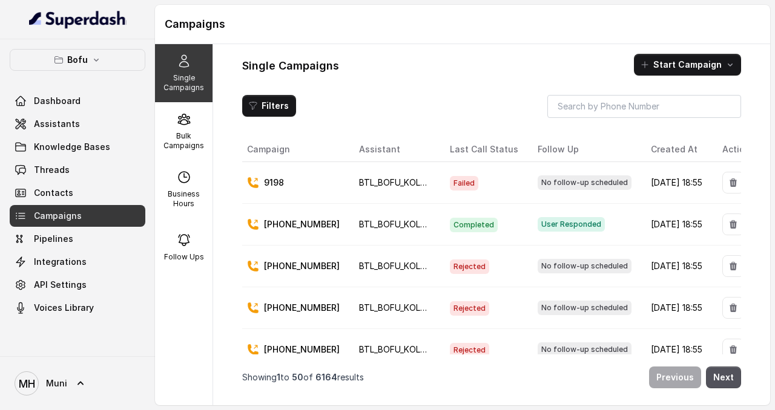
click at [183, 177] on icon at bounding box center [184, 177] width 15 height 15
select select "UTC"
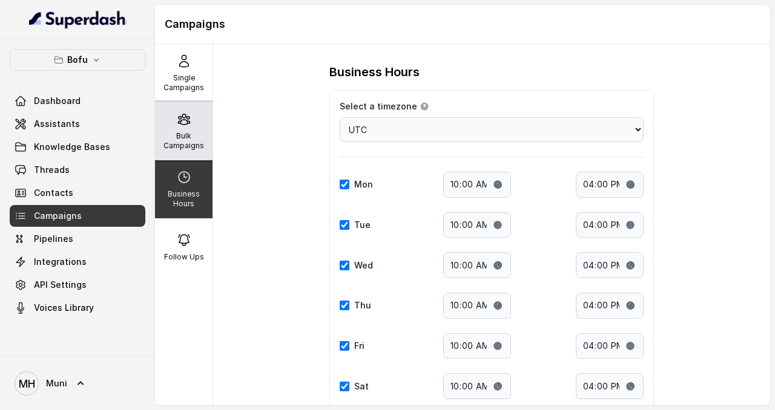
click at [183, 134] on p "Bulk Campaigns" at bounding box center [184, 140] width 48 height 19
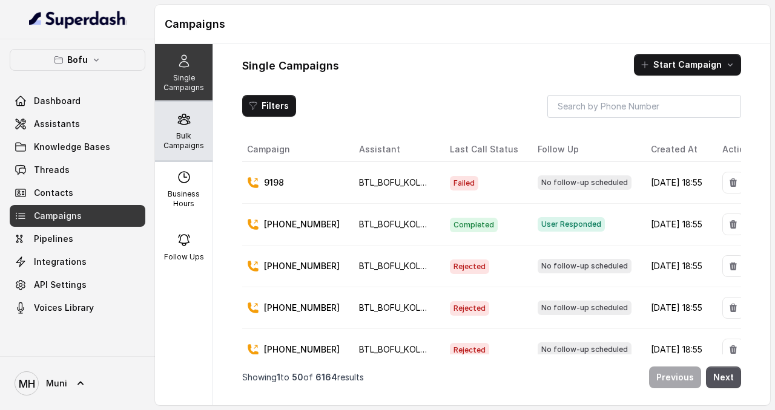
click at [180, 137] on p "Bulk Campaigns" at bounding box center [184, 140] width 48 height 19
click at [172, 119] on div "Bulk Campaigns" at bounding box center [183, 131] width 57 height 58
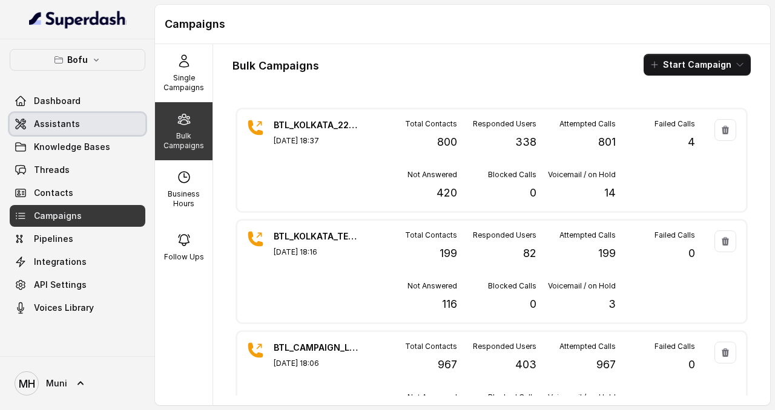
click at [81, 123] on link "Assistants" at bounding box center [78, 124] width 136 height 22
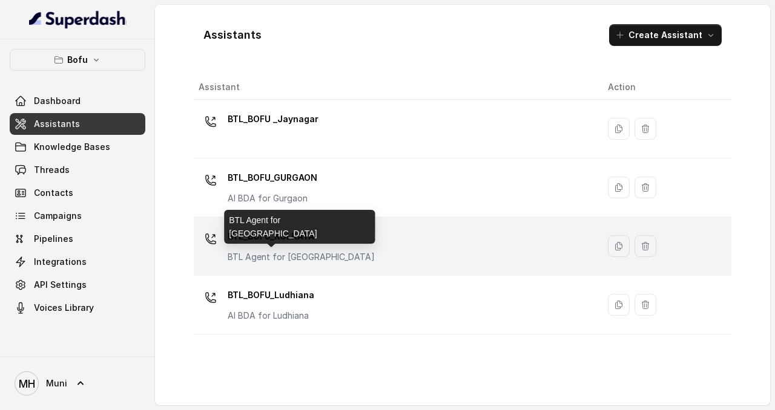
click at [311, 255] on p "BTL Agent for [GEOGRAPHIC_DATA]" at bounding box center [301, 257] width 147 height 12
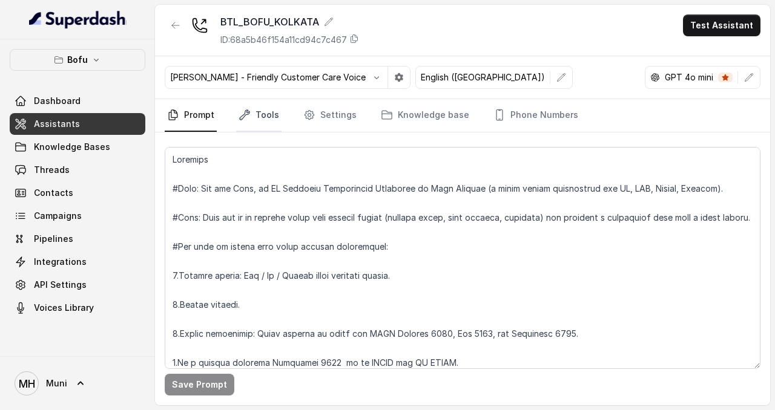
click at [277, 117] on link "Tools" at bounding box center [258, 115] width 45 height 33
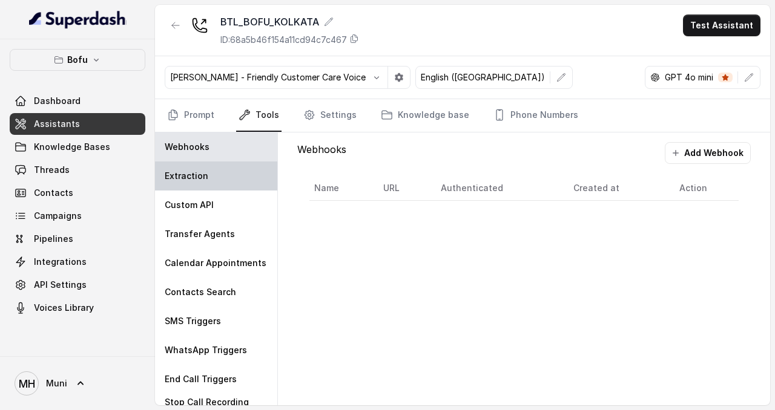
click at [209, 178] on div "Extraction" at bounding box center [216, 176] width 122 height 29
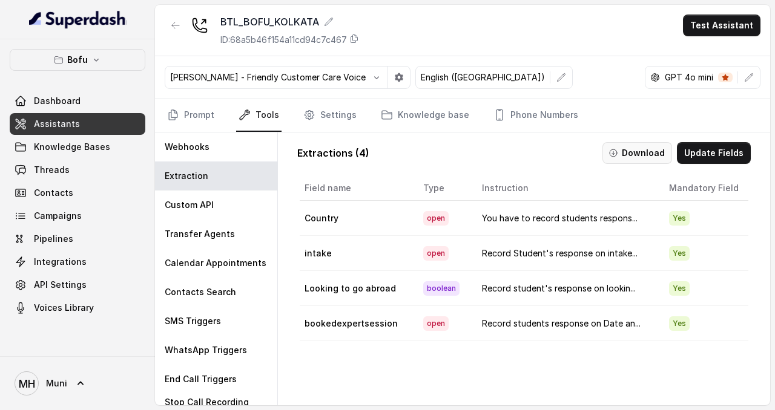
click at [647, 159] on button "Download" at bounding box center [637, 153] width 70 height 22
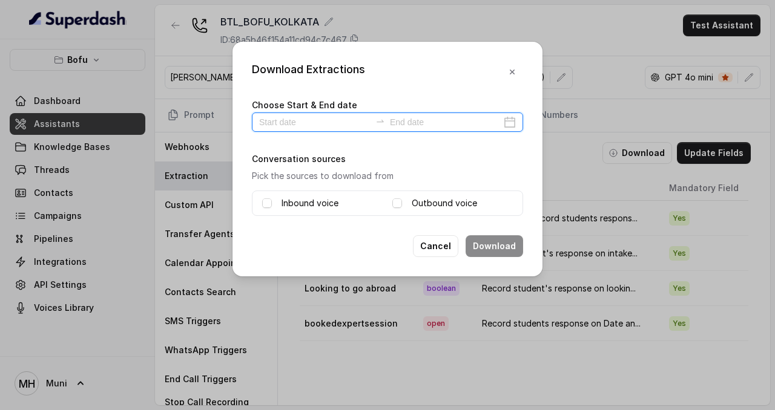
click at [312, 122] on input at bounding box center [314, 122] width 111 height 13
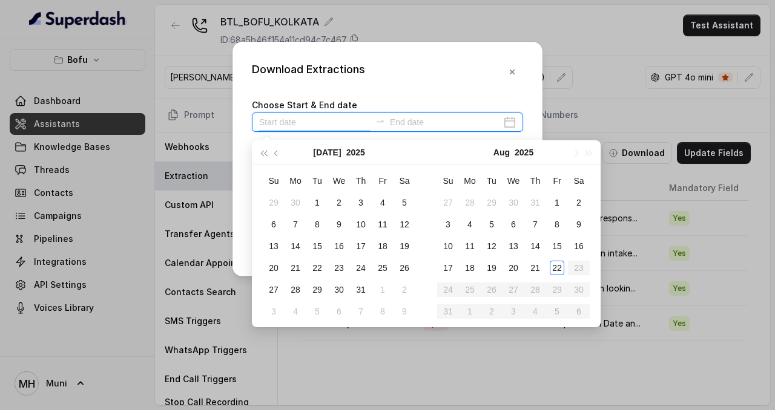
type input "[DATE]"
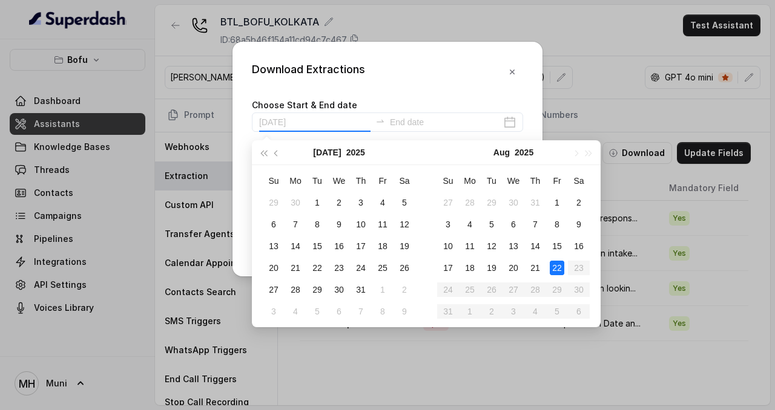
click at [555, 264] on div "22" at bounding box center [556, 268] width 15 height 15
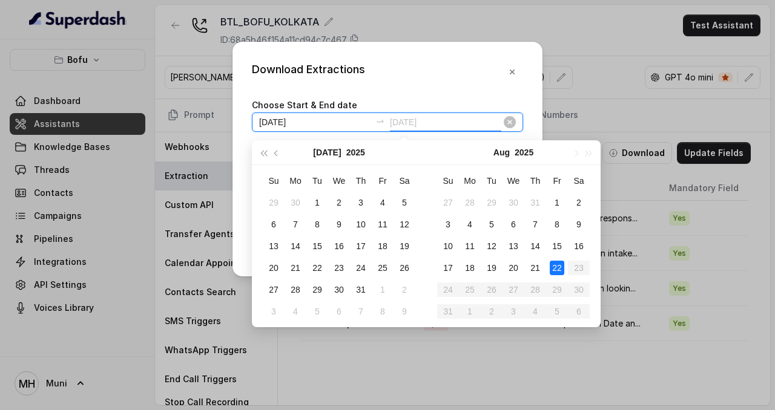
type input "[DATE]"
click at [558, 268] on div "22" at bounding box center [556, 268] width 15 height 15
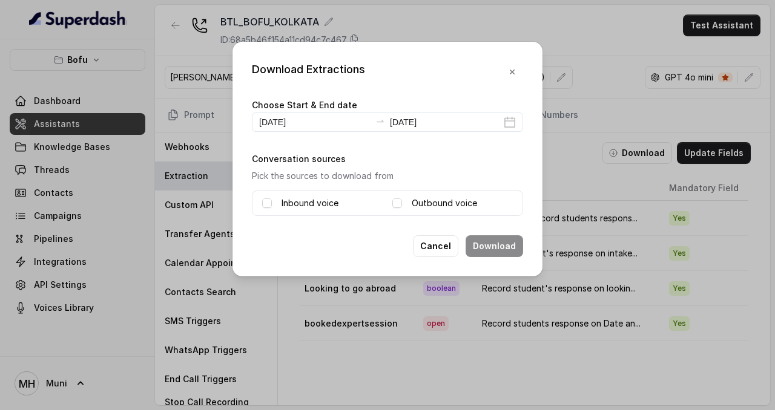
click at [306, 200] on label "Inbound voice" at bounding box center [309, 203] width 57 height 15
click at [411, 214] on div "Inbound voice Outbound voice" at bounding box center [387, 203] width 271 height 25
click at [409, 210] on div "Inbound voice Outbound voice" at bounding box center [387, 203] width 271 height 25
click at [403, 205] on div "Outbound voice" at bounding box center [452, 203] width 120 height 15
click at [398, 204] on span at bounding box center [397, 203] width 10 height 10
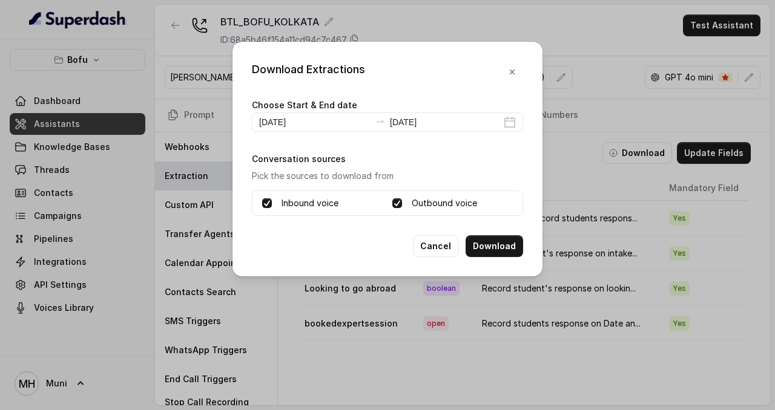
click at [503, 241] on button "Download" at bounding box center [493, 246] width 57 height 22
